Goal: Find specific page/section: Find specific page/section

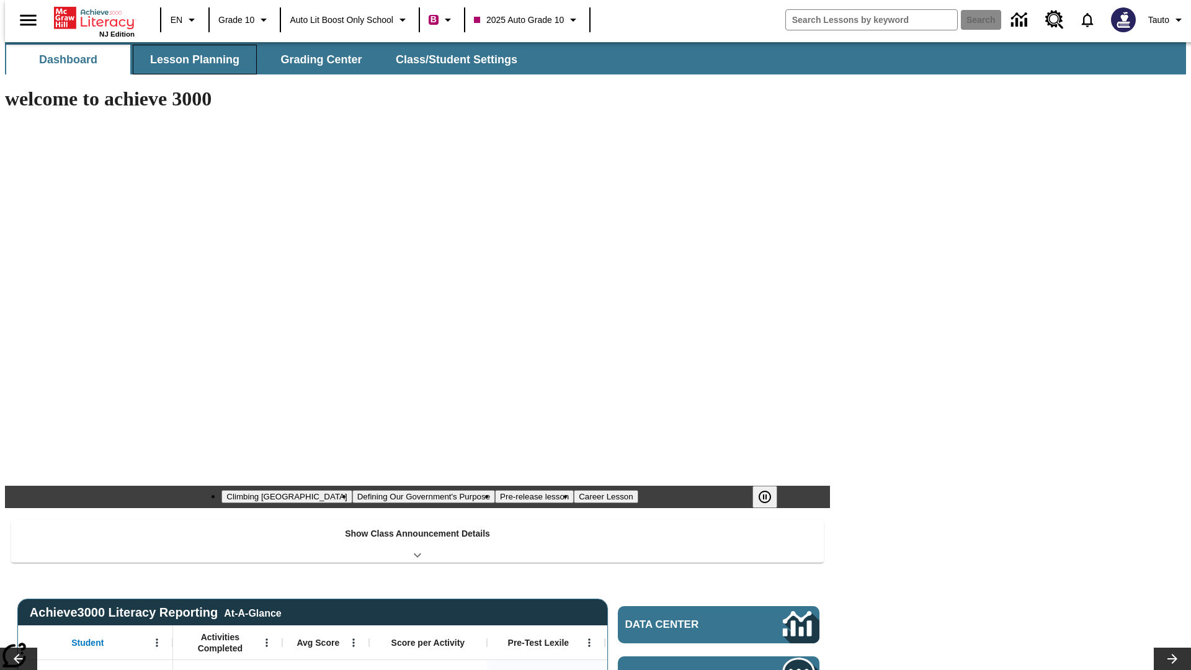
click at [190, 60] on button "Lesson Planning" at bounding box center [195, 60] width 124 height 30
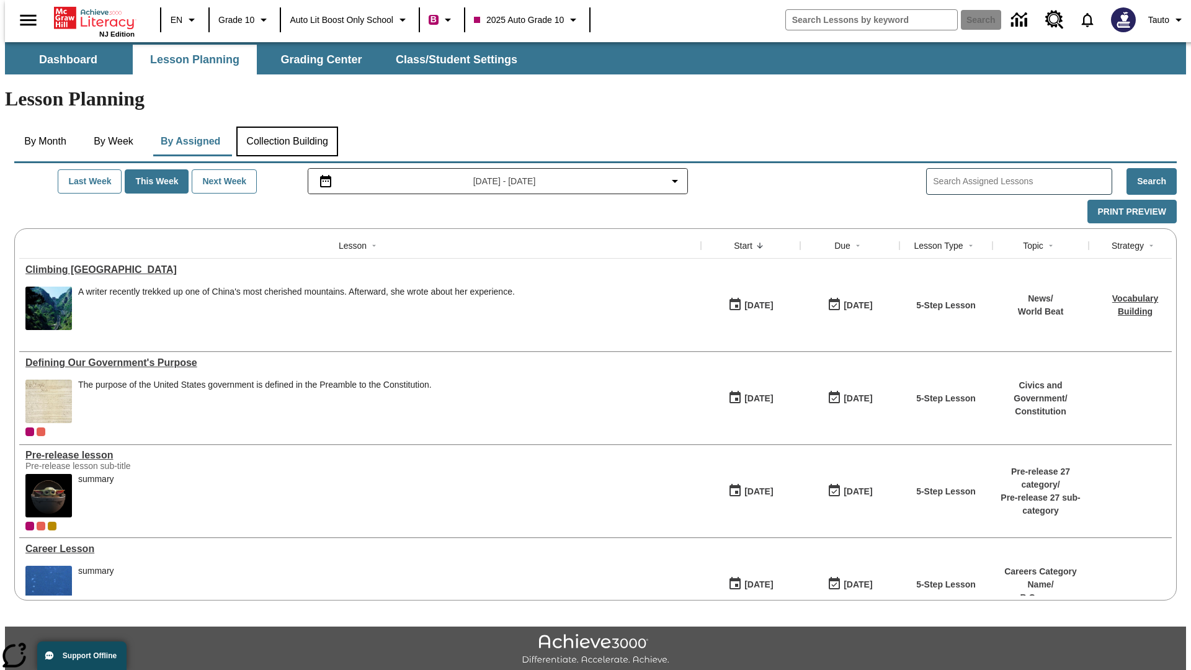
click at [287, 127] on button "Collection Building" at bounding box center [287, 142] width 102 height 30
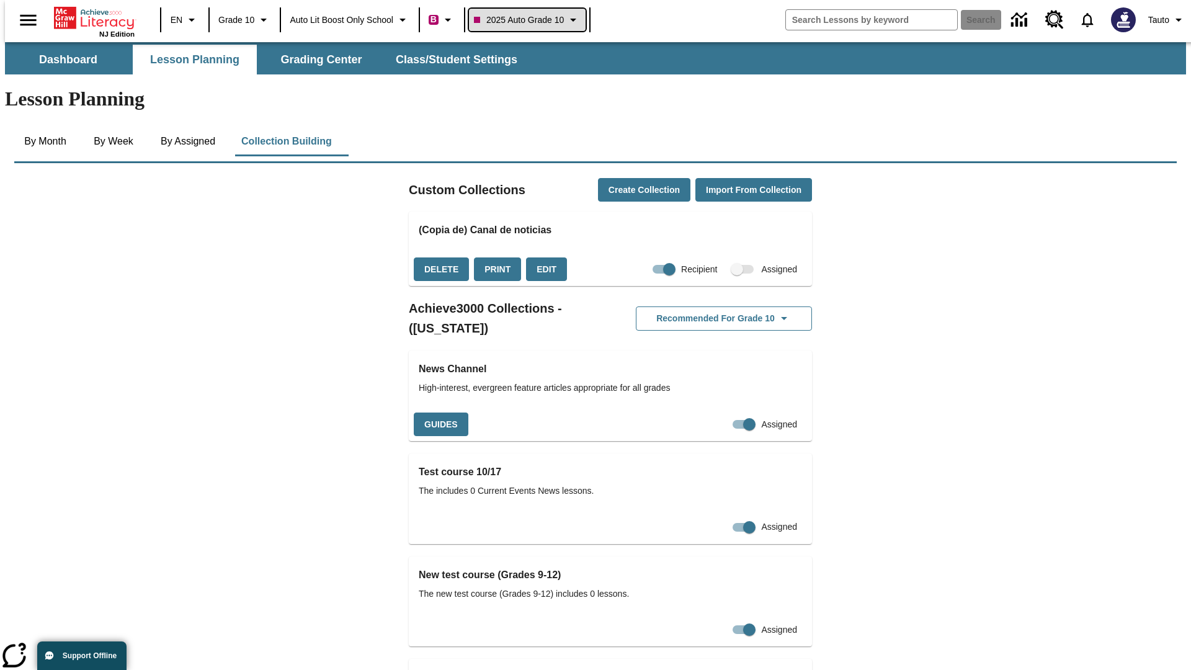
click at [531, 20] on span "2025 Auto Grade 10" at bounding box center [519, 20] width 90 height 13
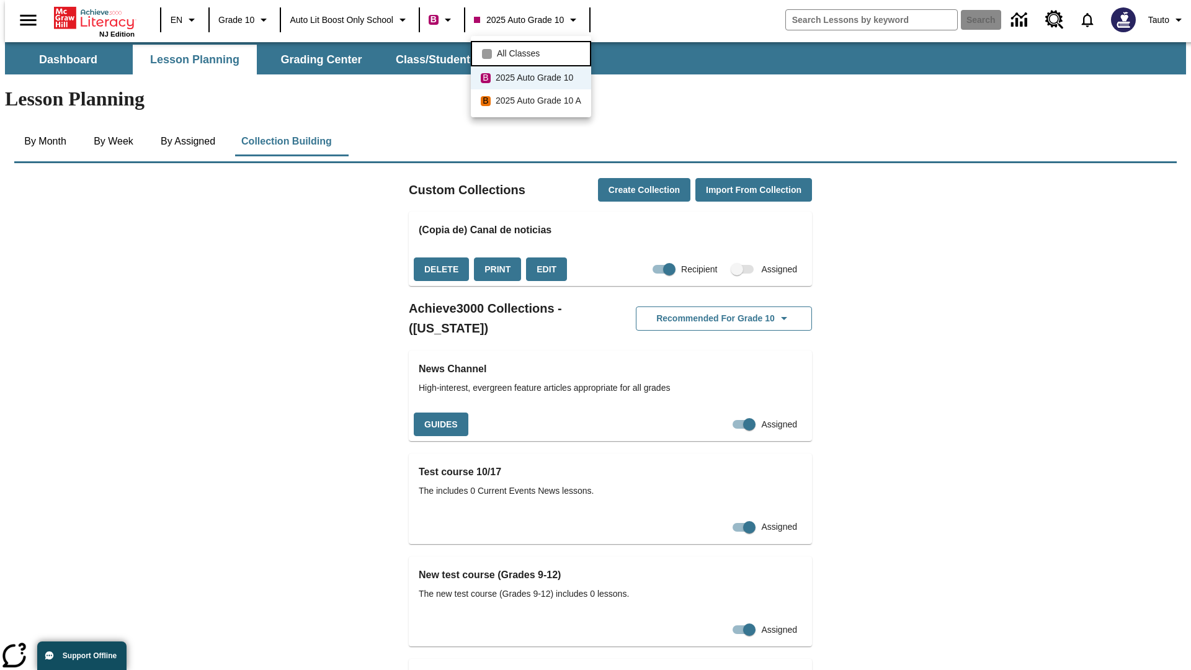
click at [533, 52] on span "All Classes" at bounding box center [518, 53] width 43 height 13
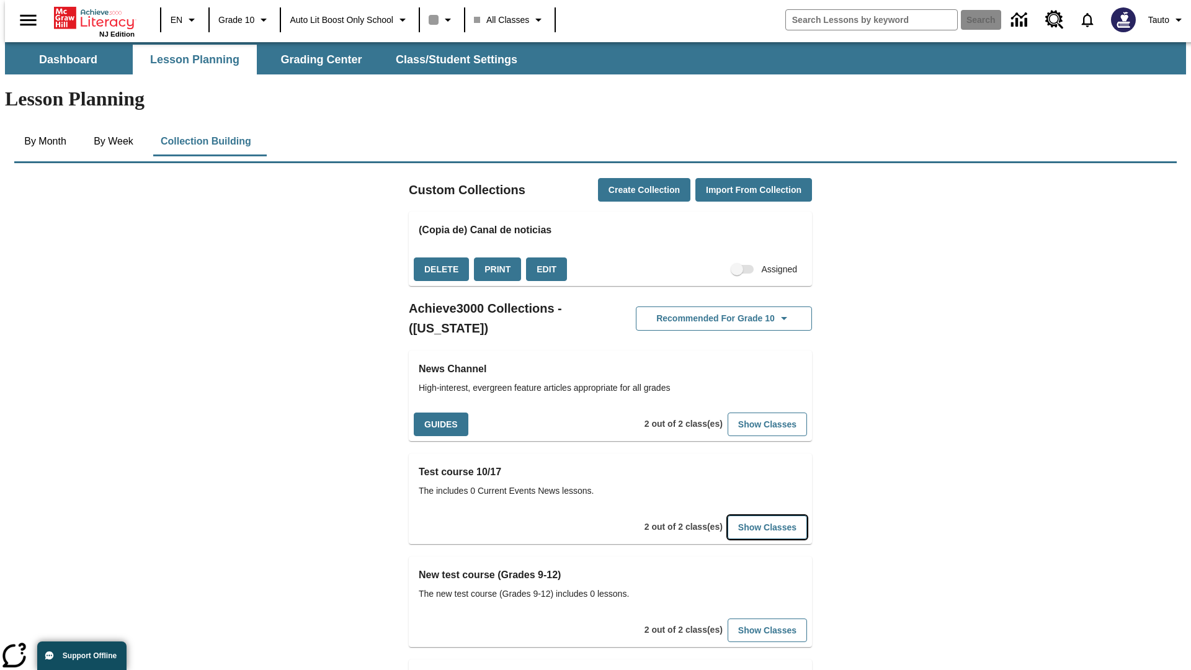
click at [748, 516] on button "Show Classes" at bounding box center [767, 528] width 79 height 24
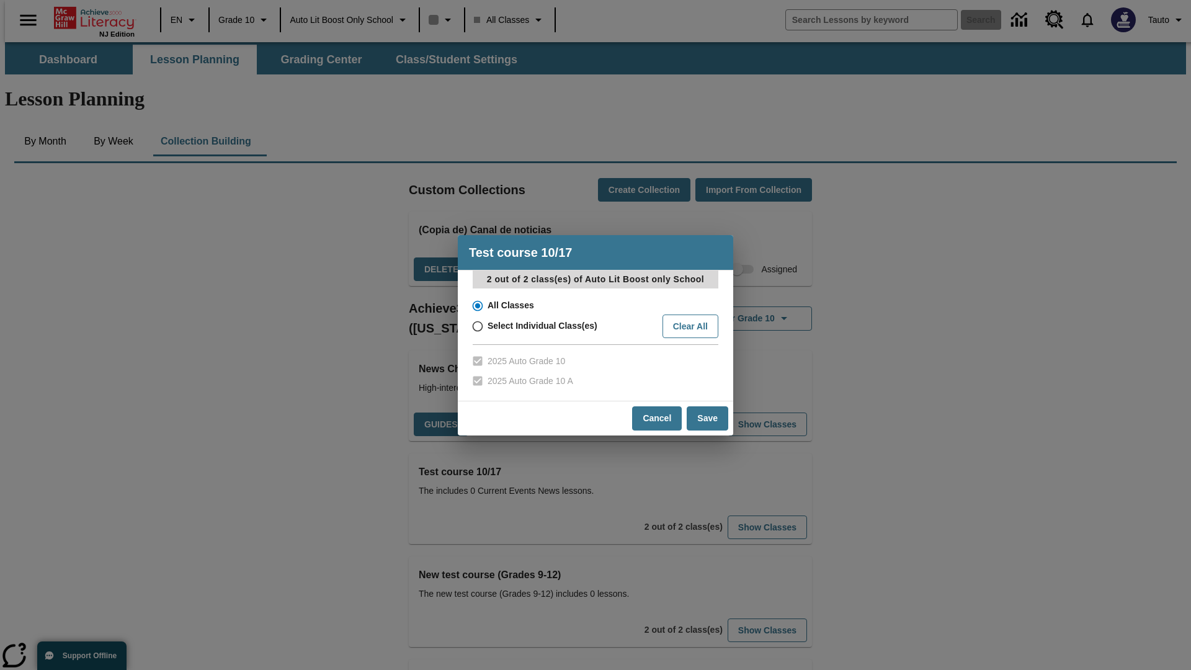
click at [477, 305] on input "All Classes" at bounding box center [477, 305] width 22 height 17
click at [658, 418] on button "Cancel" at bounding box center [657, 418] width 50 height 24
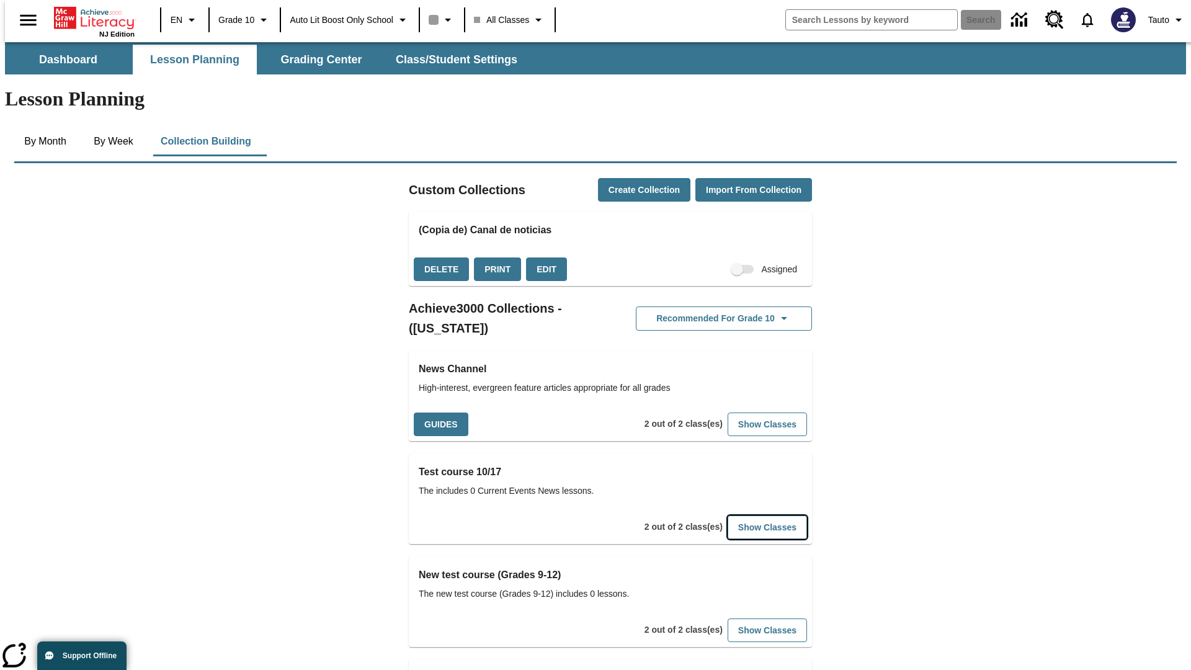
click at [748, 516] on button "Show Classes" at bounding box center [767, 528] width 79 height 24
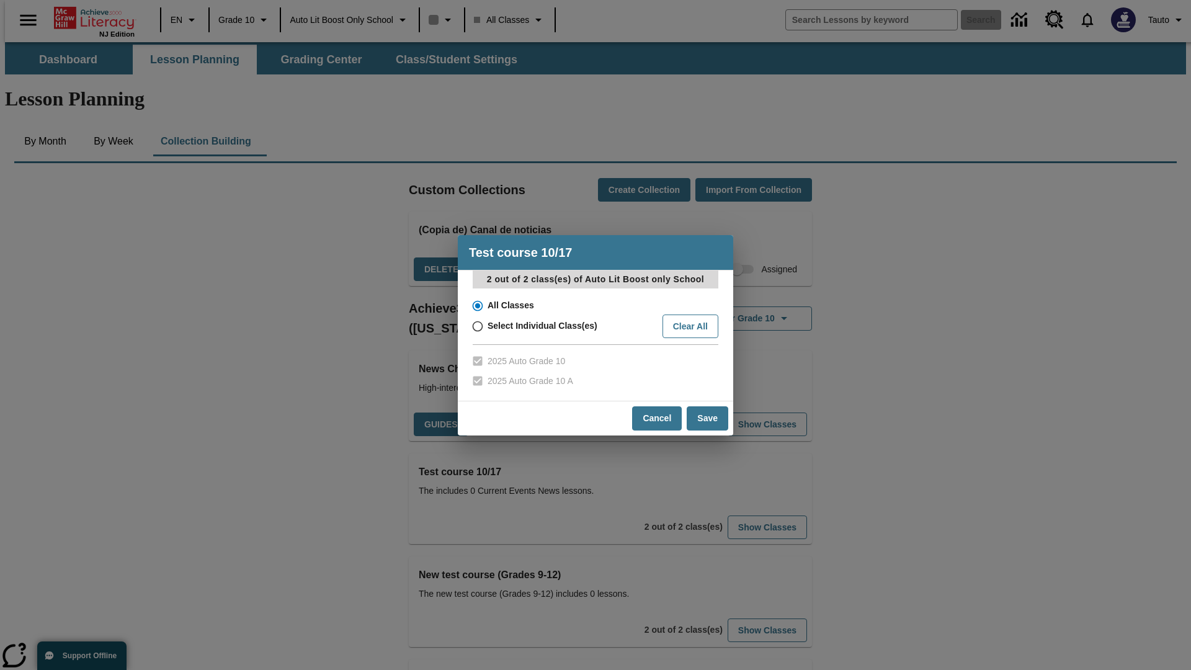
click at [477, 305] on input "All Classes" at bounding box center [477, 305] width 22 height 17
click at [708, 418] on button "Save" at bounding box center [708, 418] width 42 height 24
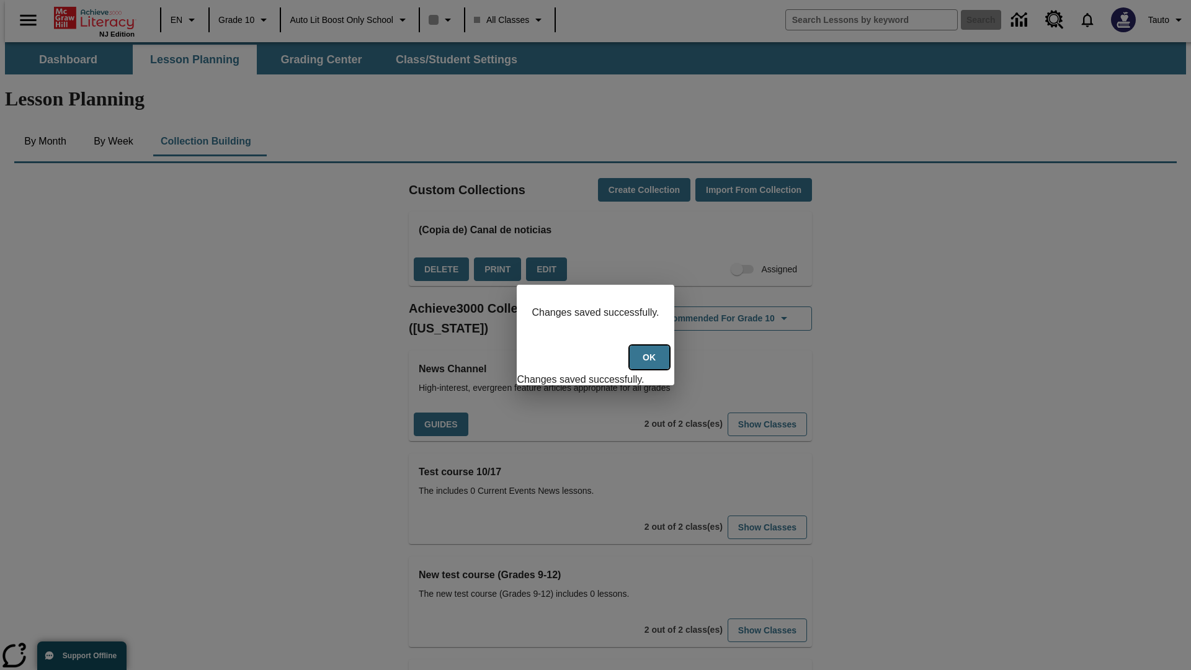
click at [651, 364] on button "Ok" at bounding box center [650, 358] width 40 height 24
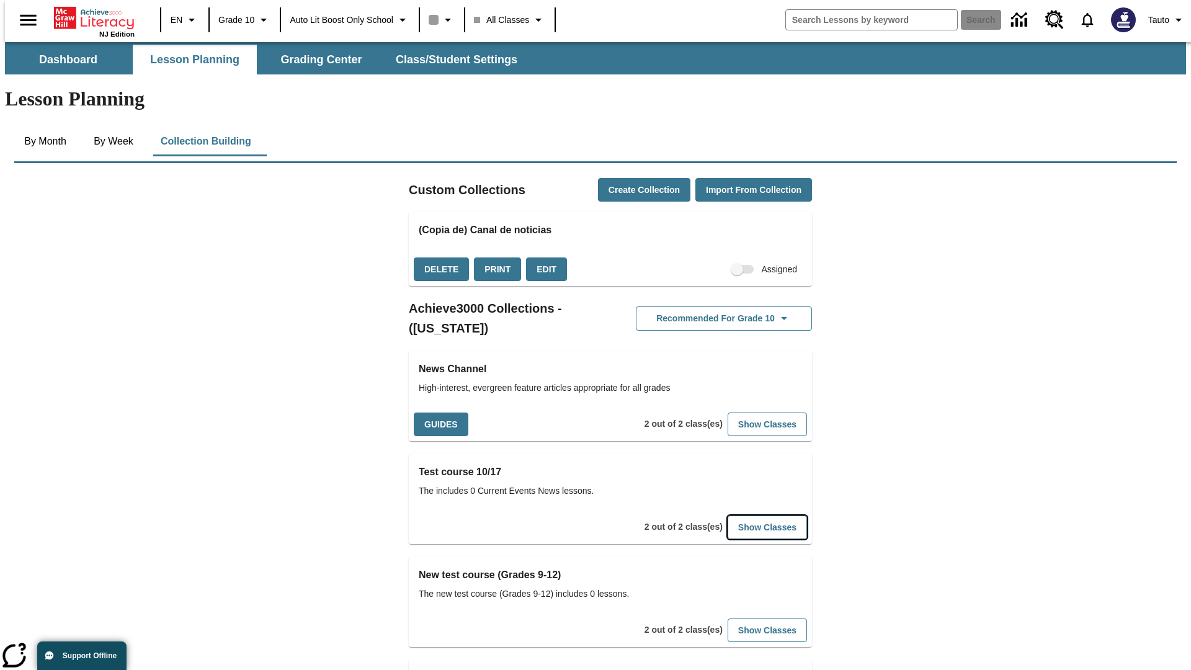
click at [748, 516] on button "Show Classes" at bounding box center [767, 528] width 79 height 24
